Goal: Navigation & Orientation: Find specific page/section

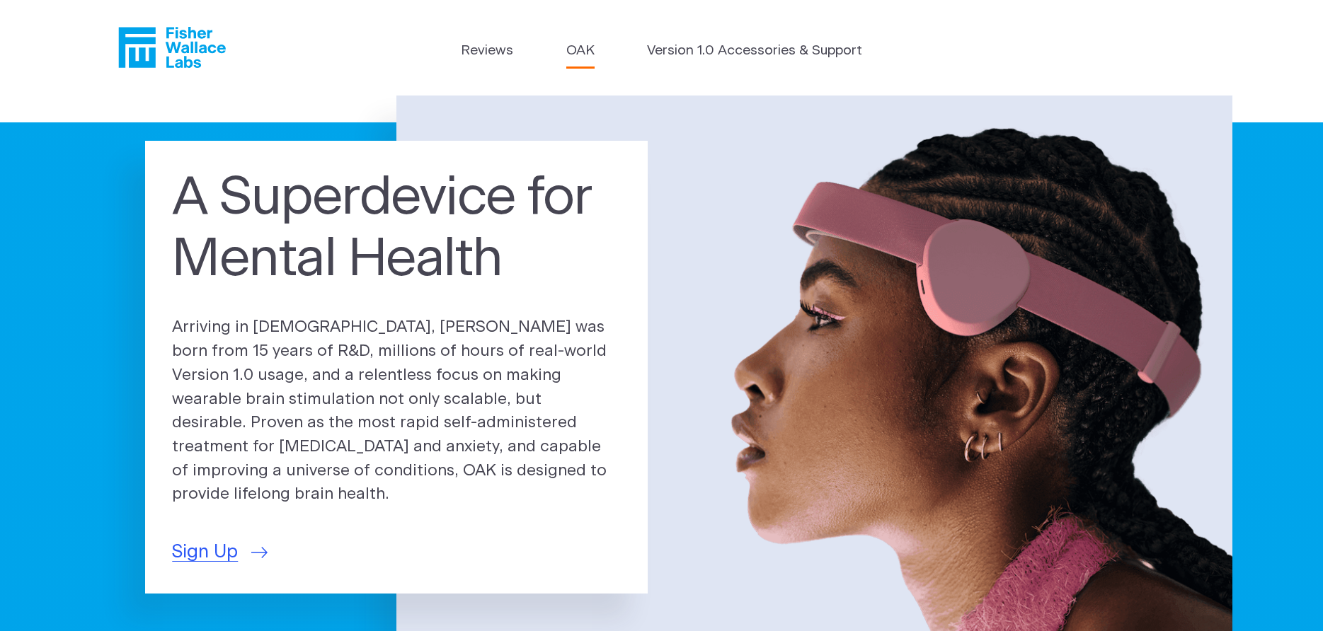
click at [581, 49] on link "OAK" at bounding box center [580, 51] width 28 height 21
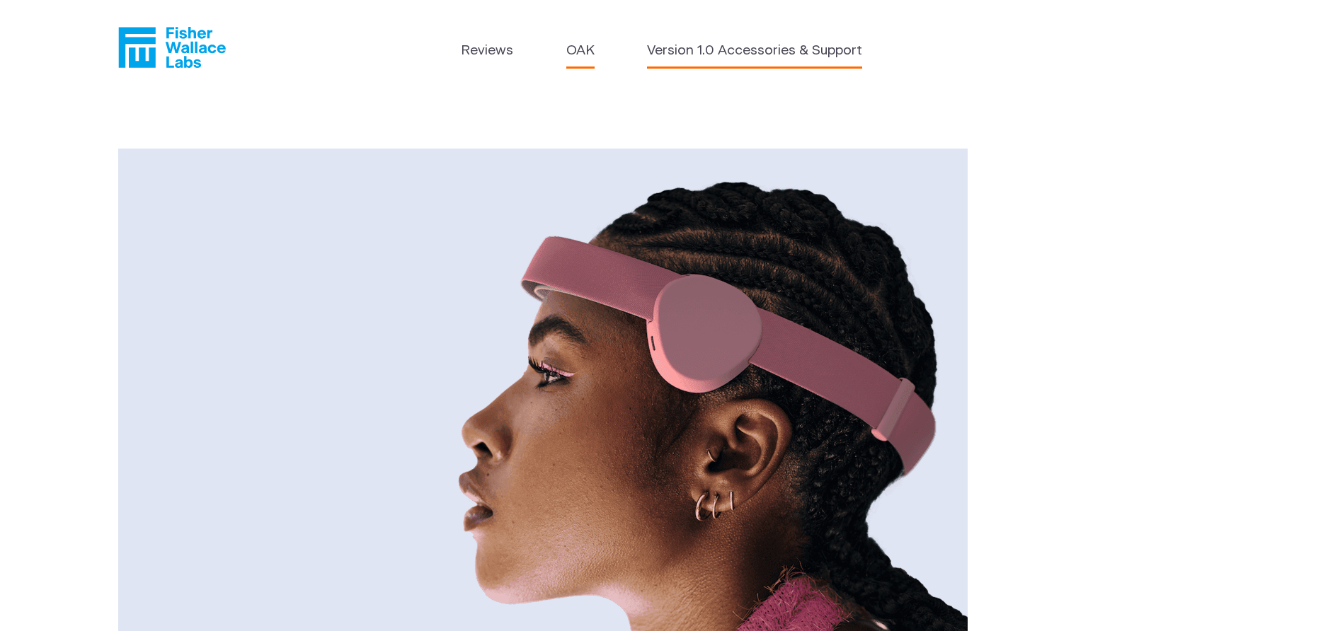
click at [744, 50] on link "Version 1.0 Accessories & Support" at bounding box center [754, 51] width 215 height 21
